Goal: Check status

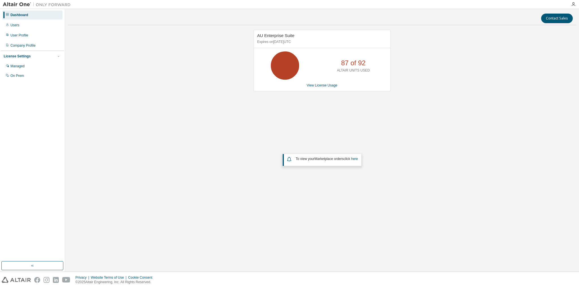
click at [320, 88] on div "AU Enterprise Suite Expires on [DATE] UTC 87 of 92 ALTAIR UNITS USED View Licen…" at bounding box center [322, 61] width 137 height 62
click at [322, 85] on link "View License Usage" at bounding box center [322, 85] width 31 height 4
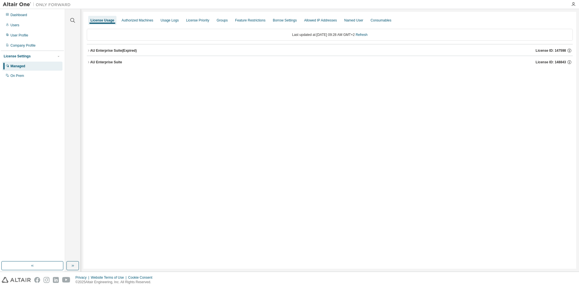
click at [101, 63] on div "AU Enterprise Suite" at bounding box center [106, 62] width 32 height 5
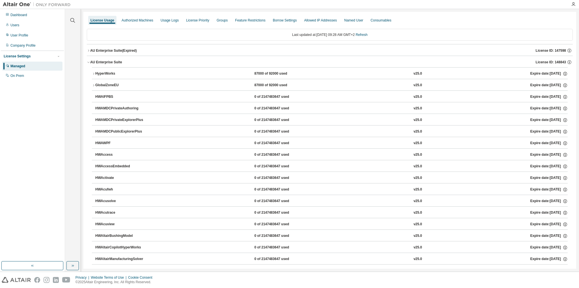
click at [99, 76] on div "HyperWorks" at bounding box center [120, 73] width 51 height 5
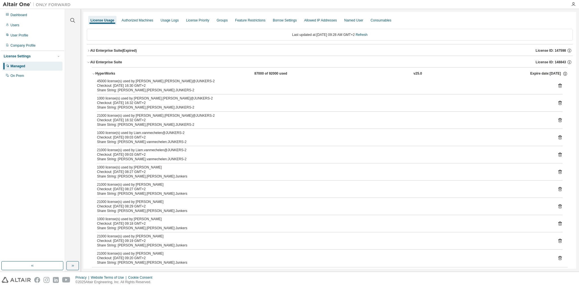
scroll to position [27, 0]
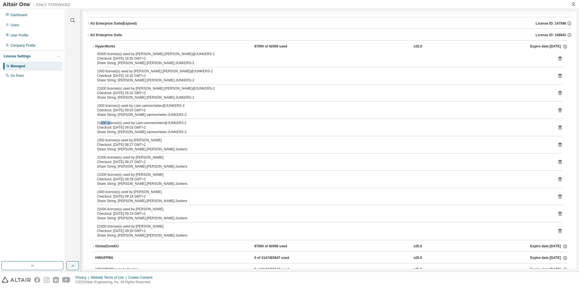
drag, startPoint x: 100, startPoint y: 124, endPoint x: 111, endPoint y: 124, distance: 10.7
click at [111, 124] on div "21000 license(s) used by Liam.vanmechelen@JUNKERS-2" at bounding box center [323, 123] width 452 height 5
